Goal: Task Accomplishment & Management: Complete application form

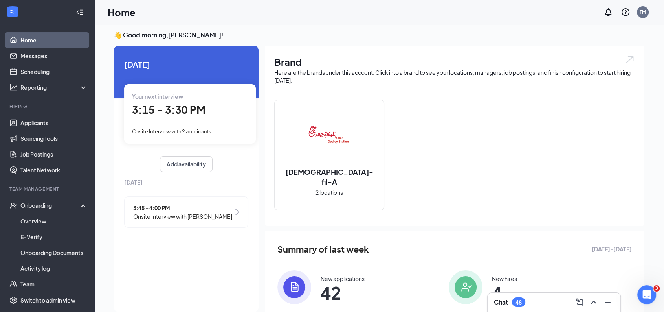
scroll to position [3, 0]
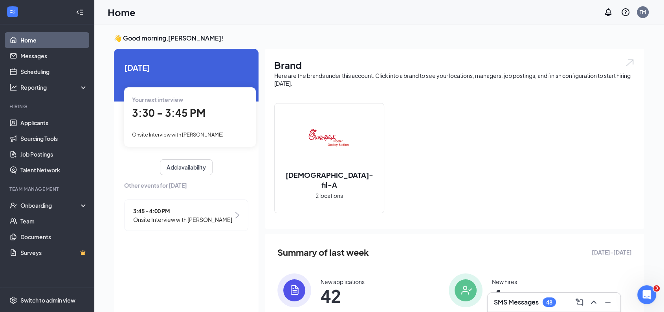
click at [180, 110] on span "3:30 - 3:45 PM" at bounding box center [168, 112] width 73 height 13
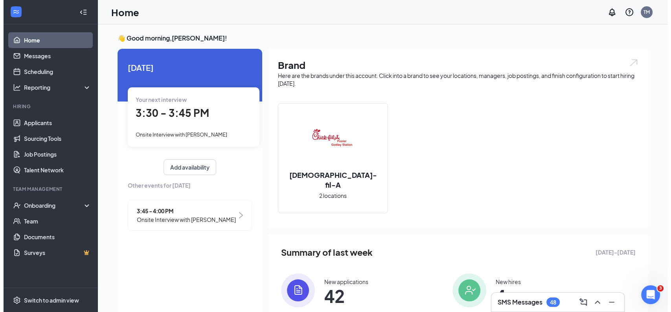
scroll to position [3, 0]
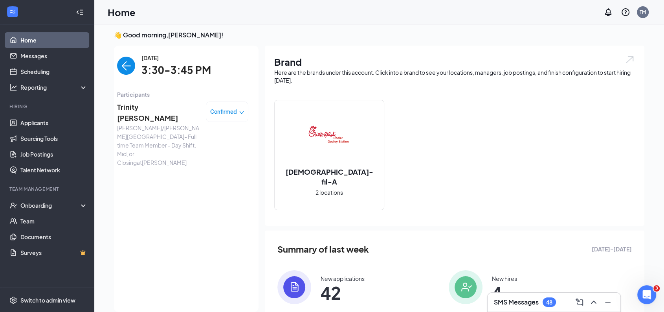
click at [151, 107] on span "Trinity [PERSON_NAME]" at bounding box center [158, 112] width 83 height 22
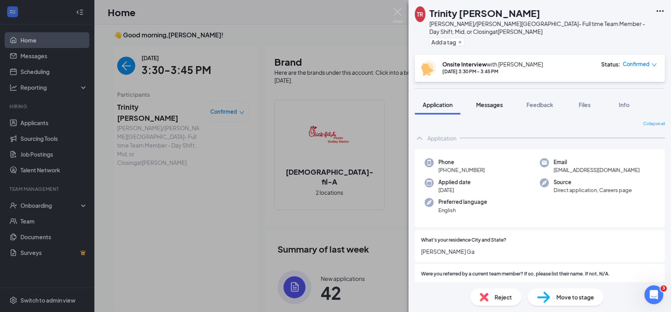
click at [493, 101] on span "Messages" at bounding box center [489, 104] width 27 height 7
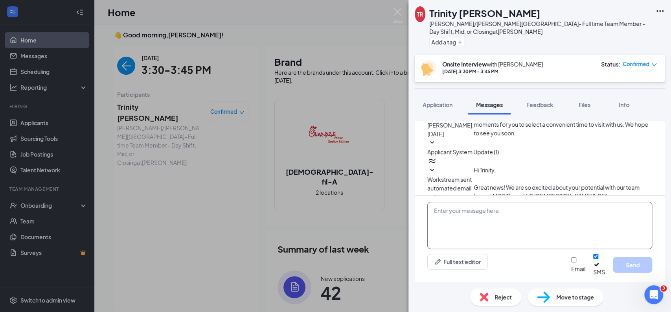
scroll to position [287, 0]
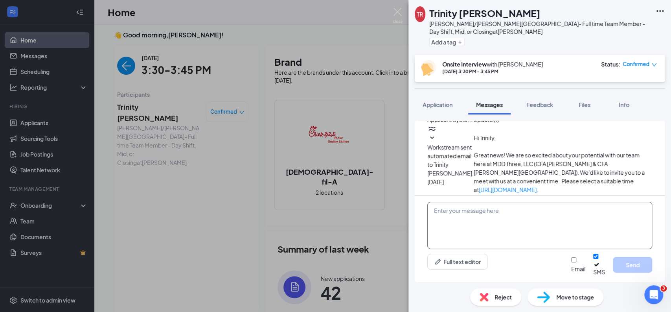
paste textarea "Hi [PERSON_NAME], it's [PERSON_NAME] at CFA [PERSON_NAME][GEOGRAPHIC_DATA]. We …"
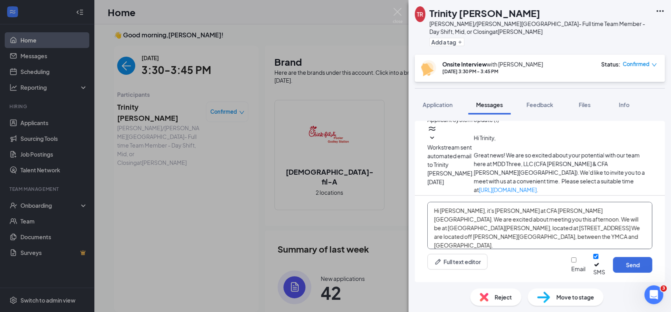
scroll to position [8, 0]
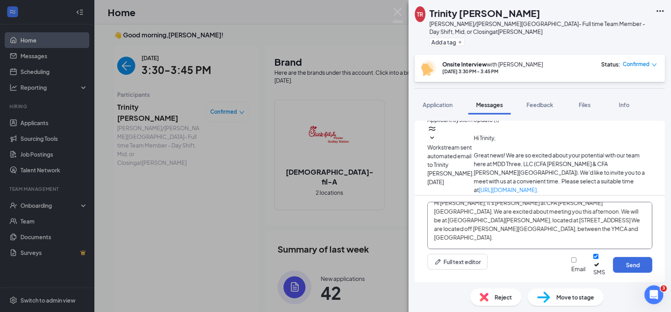
click at [446, 226] on textarea "Hi [PERSON_NAME], it's [PERSON_NAME] at CFA [PERSON_NAME][GEOGRAPHIC_DATA]. We …" at bounding box center [539, 225] width 225 height 47
type textarea "Hi tre located off [PERSON_NAME][GEOGRAPHIC_DATA], between the YMCA and [GEOGRA…"
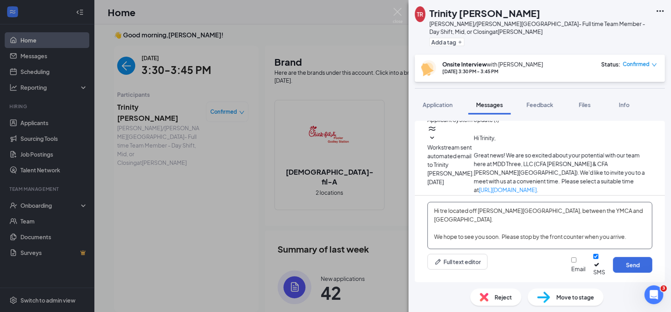
scroll to position [0, 0]
drag, startPoint x: 434, startPoint y: 217, endPoint x: 625, endPoint y: 263, distance: 197.2
click at [625, 263] on div "Hi tre located off [PERSON_NAME][GEOGRAPHIC_DATA], between the YMCA and [GEOGRA…" at bounding box center [540, 238] width 250 height 86
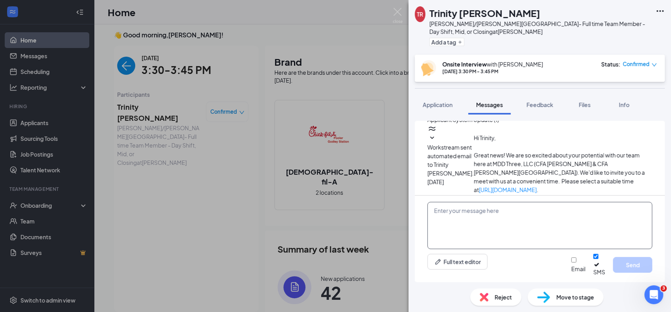
click at [442, 222] on textarea at bounding box center [539, 225] width 225 height 47
type textarea "T"
paste textarea "Hi [PERSON_NAME], it's [PERSON_NAME] at CFA [PERSON_NAME][GEOGRAPHIC_DATA]. We …"
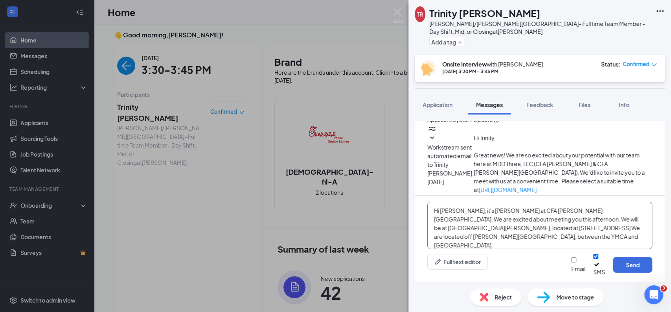
scroll to position [8, 0]
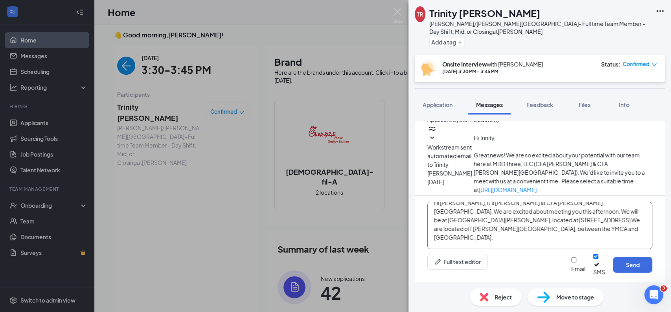
click at [455, 240] on textarea "Hi [PERSON_NAME], it's [PERSON_NAME] at CFA [PERSON_NAME][GEOGRAPHIC_DATA]. We …" at bounding box center [539, 225] width 225 height 47
type textarea "Hi Trinity, it's [PERSON_NAME] at CFA [PERSON_NAME][GEOGRAPHIC_DATA]. We are ex…"
click at [625, 265] on button "Send" at bounding box center [632, 265] width 39 height 16
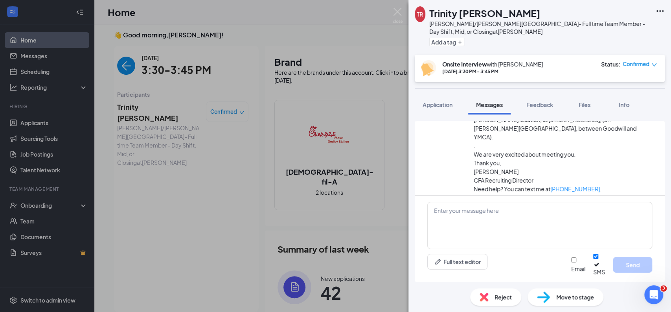
scroll to position [390, 0]
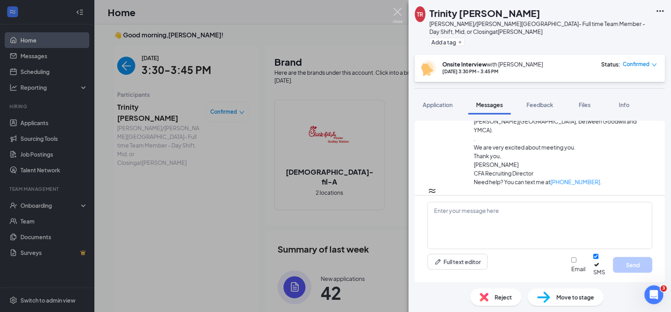
click at [397, 11] on img at bounding box center [398, 15] width 10 height 15
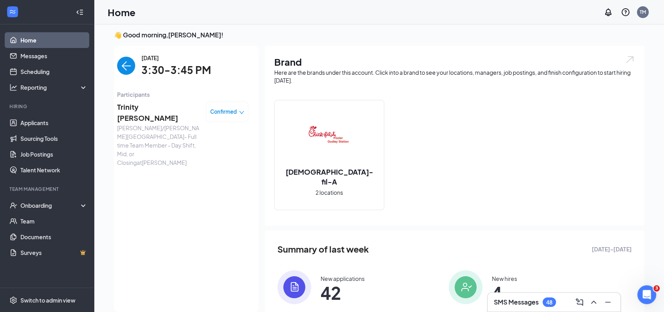
click at [125, 67] on img "back-button" at bounding box center [126, 66] width 18 height 18
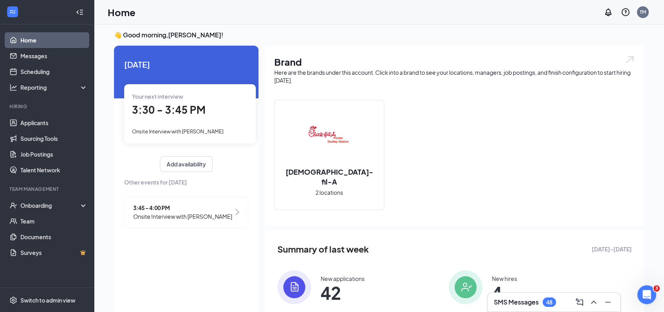
click at [161, 205] on span "3:45 - 4:00 PM" at bounding box center [182, 207] width 99 height 9
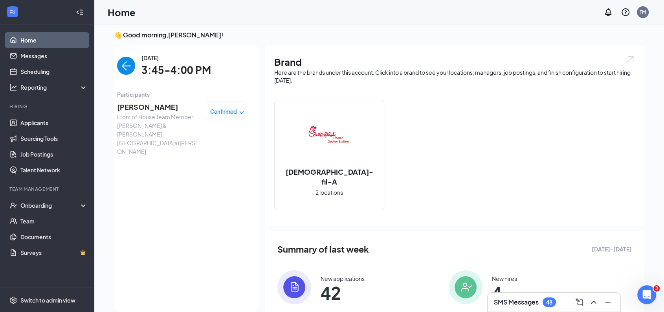
click at [147, 108] on span "[PERSON_NAME]" at bounding box center [158, 106] width 83 height 11
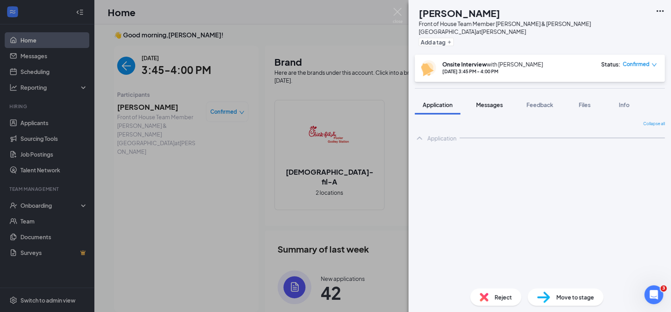
click at [498, 101] on span "Messages" at bounding box center [489, 104] width 27 height 7
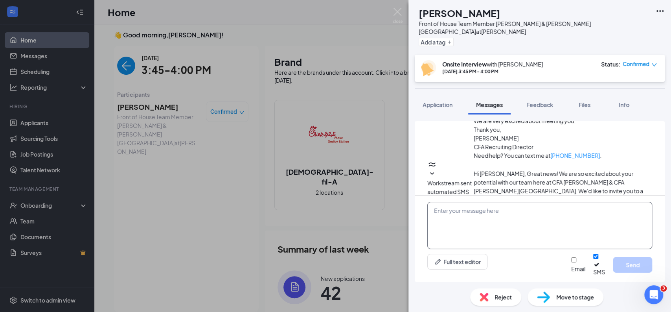
scroll to position [334, 0]
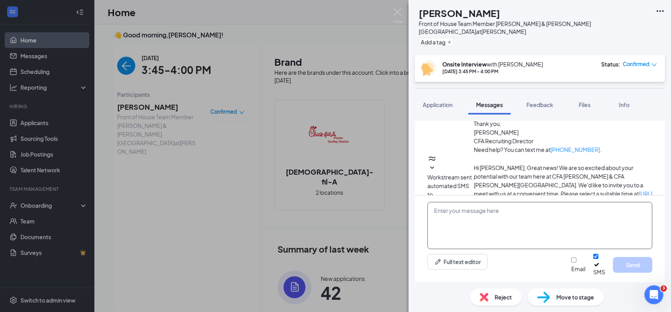
paste textarea "Hi [PERSON_NAME], it's [PERSON_NAME] at CFA [PERSON_NAME][GEOGRAPHIC_DATA]. We …"
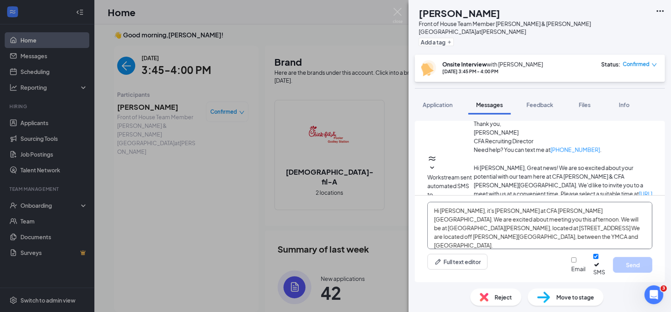
scroll to position [8, 0]
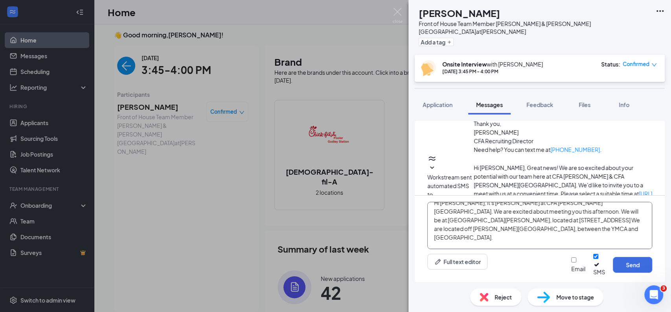
click at [462, 227] on textarea "Hi [PERSON_NAME], it's [PERSON_NAME] at CFA [PERSON_NAME][GEOGRAPHIC_DATA]. We …" at bounding box center [539, 225] width 225 height 47
type textarea "Hi Germanana, it's [PERSON_NAME] at CFA [PERSON_NAME][GEOGRAPHIC_DATA]. We are …"
drag, startPoint x: 639, startPoint y: 268, endPoint x: 624, endPoint y: 274, distance: 15.9
click at [624, 272] on button "Send" at bounding box center [632, 265] width 39 height 16
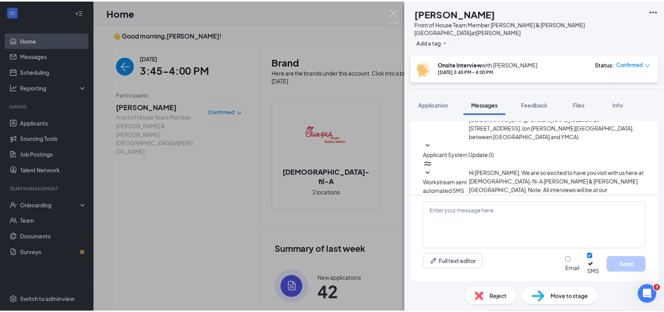
scroll to position [445, 0]
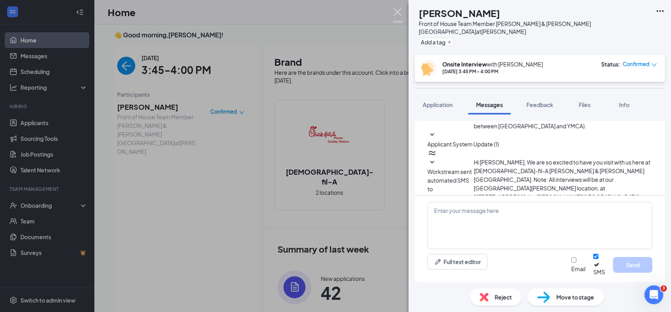
click at [397, 8] on img at bounding box center [398, 15] width 10 height 15
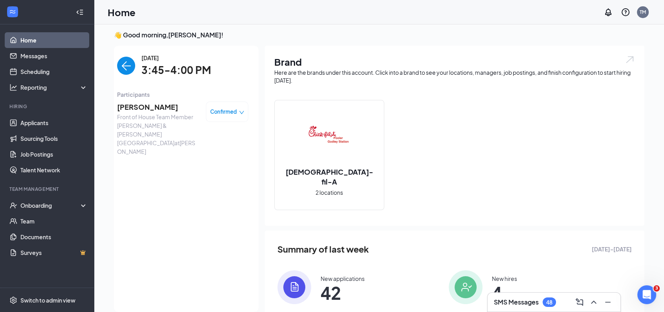
click at [129, 66] on img "back-button" at bounding box center [126, 66] width 18 height 18
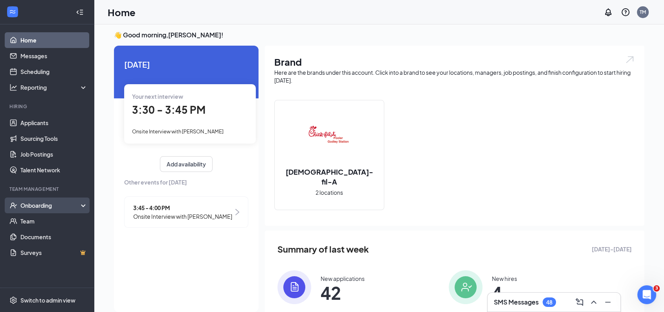
click at [44, 204] on div "Onboarding" at bounding box center [50, 205] width 61 height 8
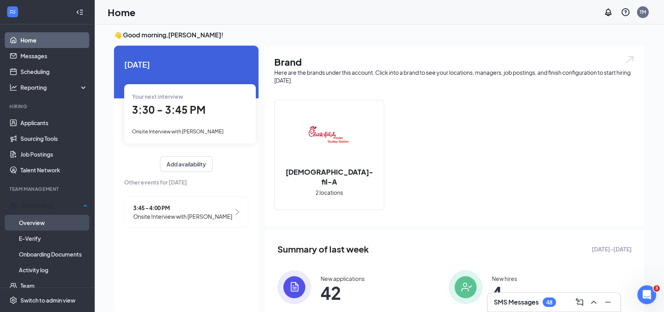
click at [46, 223] on link "Overview" at bounding box center [53, 223] width 69 height 16
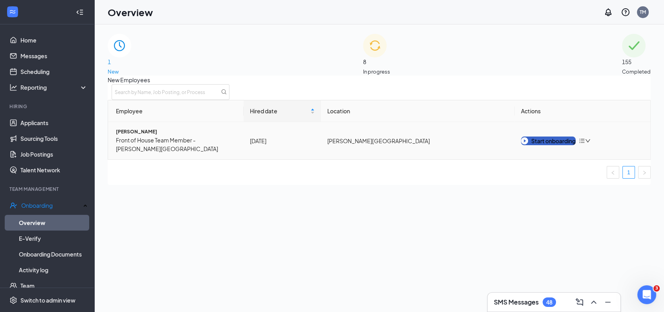
click at [556, 145] on div "Start onboarding" at bounding box center [548, 140] width 55 height 9
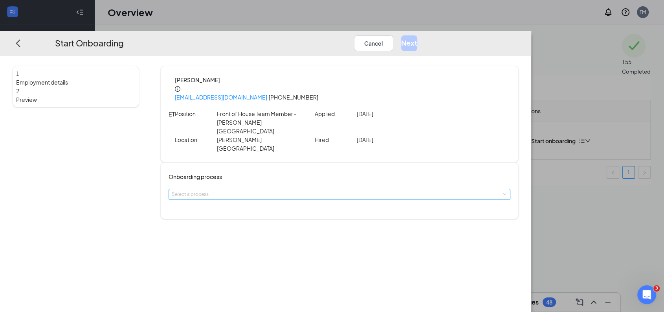
click at [314, 190] on div "Select a process" at bounding box center [338, 194] width 332 height 8
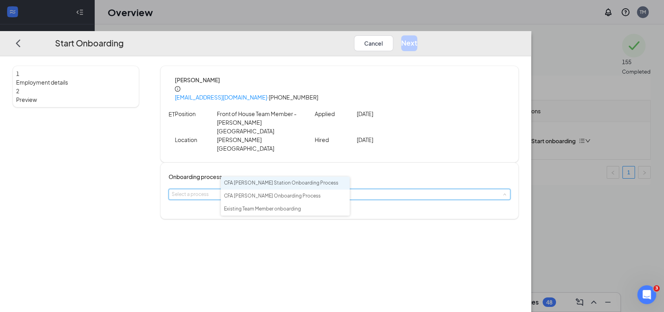
click at [299, 184] on span "CFA [PERSON_NAME] Station Onboarding Process" at bounding box center [281, 183] width 114 height 6
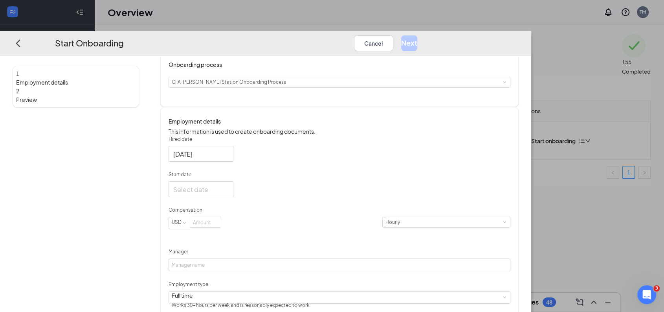
scroll to position [120, 0]
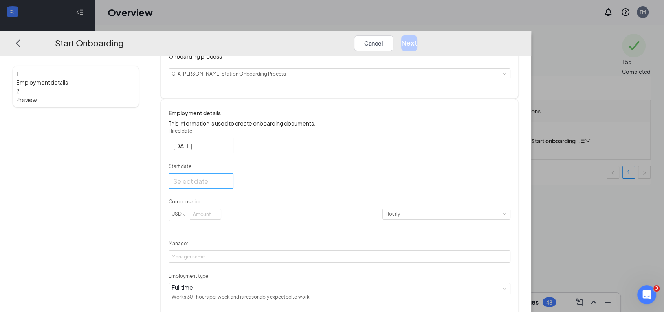
click at [227, 176] on input "Start date" at bounding box center [200, 181] width 54 height 10
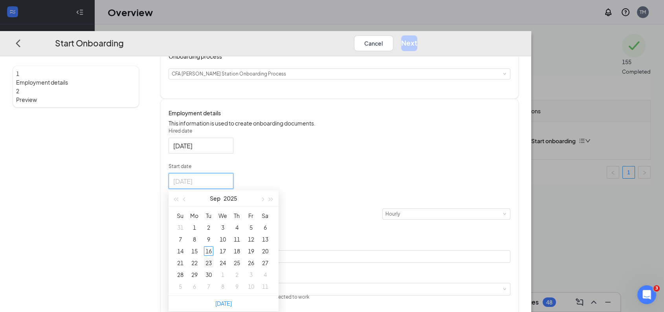
type input "[DATE]"
click at [213, 258] on div "23" at bounding box center [208, 262] width 9 height 9
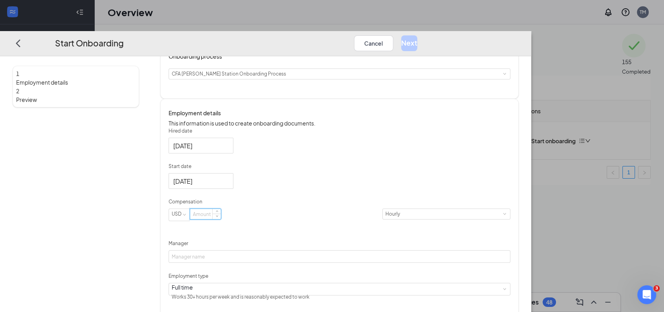
click at [221, 209] on input at bounding box center [205, 214] width 31 height 10
type input "16"
click at [256, 250] on input "Manager" at bounding box center [340, 256] width 342 height 13
type input "[PERSON_NAME], General Manager"
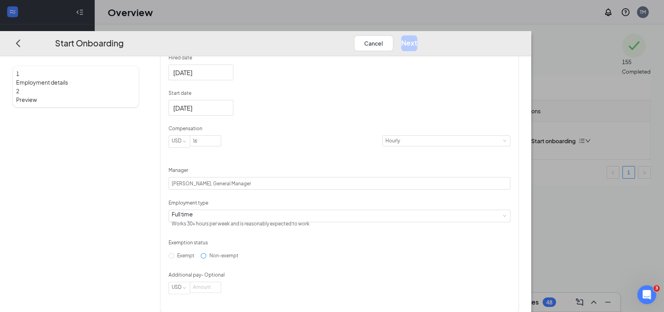
click at [206, 253] on input "Non-exempt" at bounding box center [204, 256] width 6 height 6
radio input "true"
click at [417, 35] on button "Next" at bounding box center [409, 43] width 16 height 16
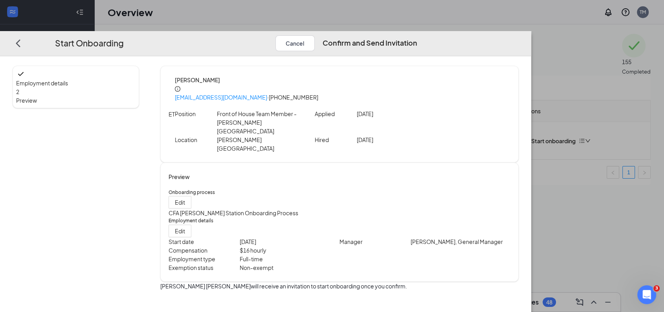
scroll to position [0, 0]
click at [417, 35] on button "Confirm and Send Invitation" at bounding box center [370, 43] width 95 height 16
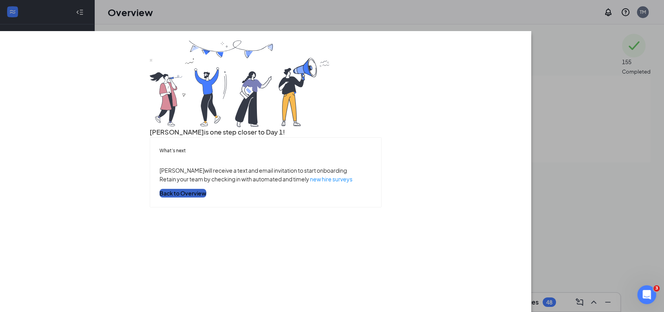
click at [206, 197] on button "Back to Overview" at bounding box center [183, 193] width 47 height 9
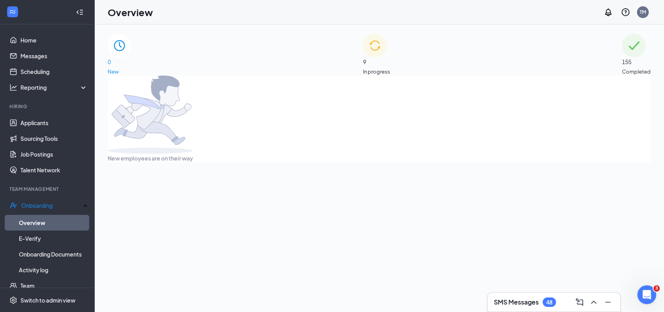
click at [390, 68] on span "In progress" at bounding box center [376, 72] width 27 height 8
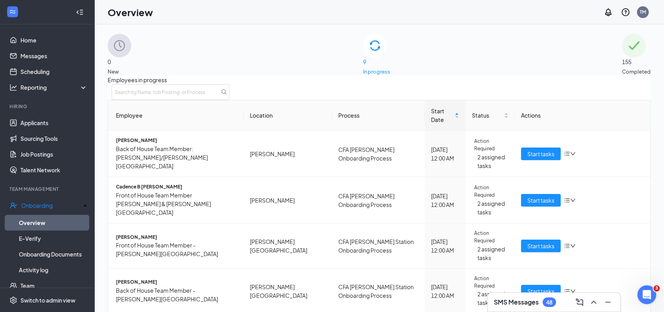
scroll to position [247, 0]
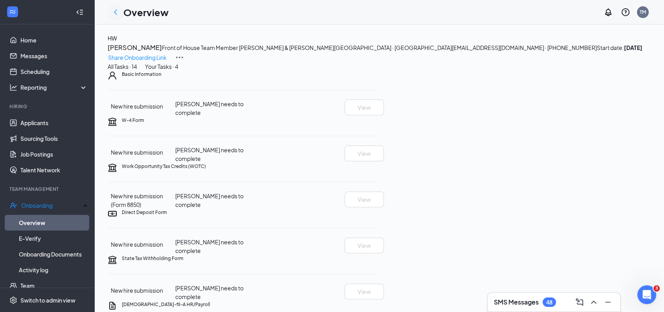
click at [116, 13] on icon "ChevronLeft" at bounding box center [115, 11] width 3 height 5
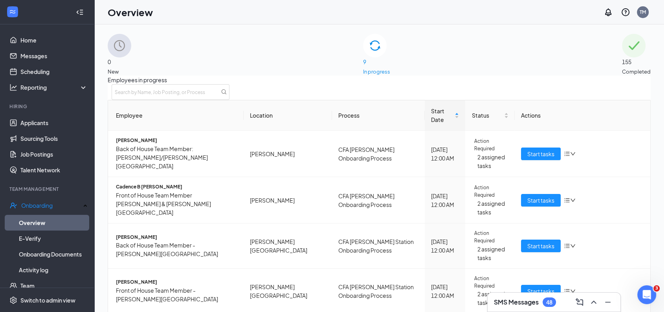
scroll to position [247, 0]
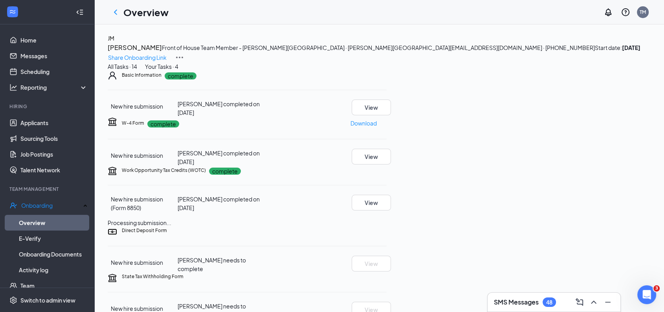
click at [387, 75] on icon "Ellipses" at bounding box center [387, 75] width 0 height 0
click at [581, 71] on div "All Tasks · 14 Your Tasks · 4" at bounding box center [379, 66] width 543 height 9
click at [391, 115] on button "View" at bounding box center [371, 107] width 39 height 16
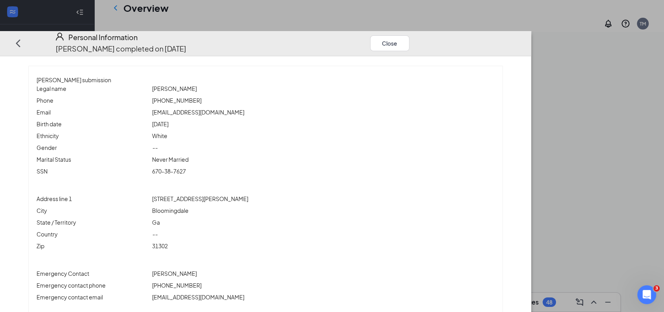
scroll to position [261, 0]
click at [409, 35] on button "Close" at bounding box center [389, 43] width 39 height 16
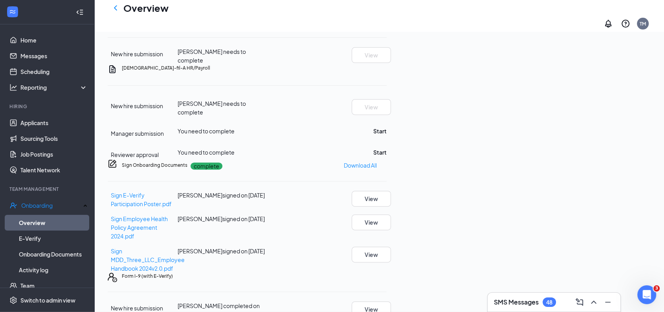
scroll to position [28, 0]
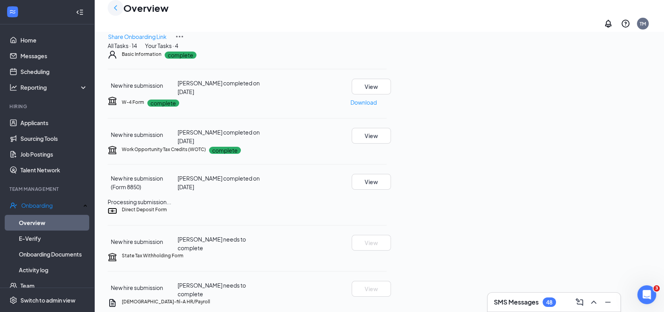
click at [118, 13] on icon "ChevronLeft" at bounding box center [115, 7] width 9 height 9
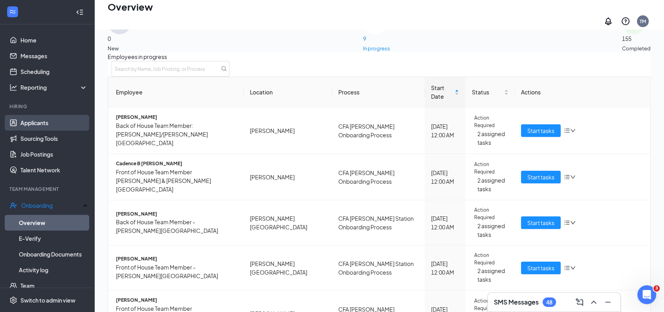
click at [44, 118] on link "Applicants" at bounding box center [53, 123] width 67 height 16
